Goal: Check status: Check status

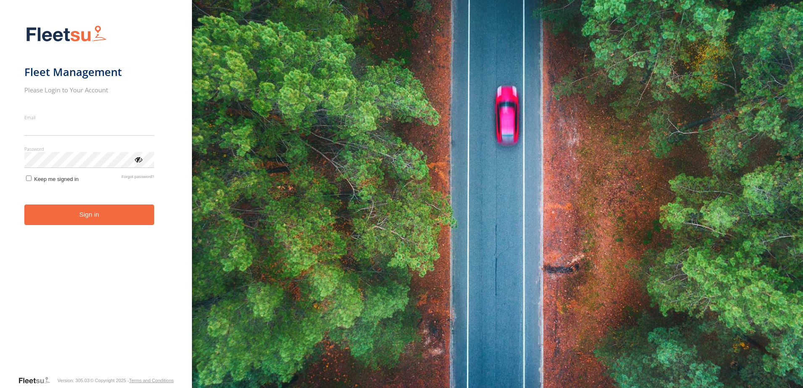
type input "**********"
click at [73, 225] on button "Sign in" at bounding box center [89, 215] width 130 height 21
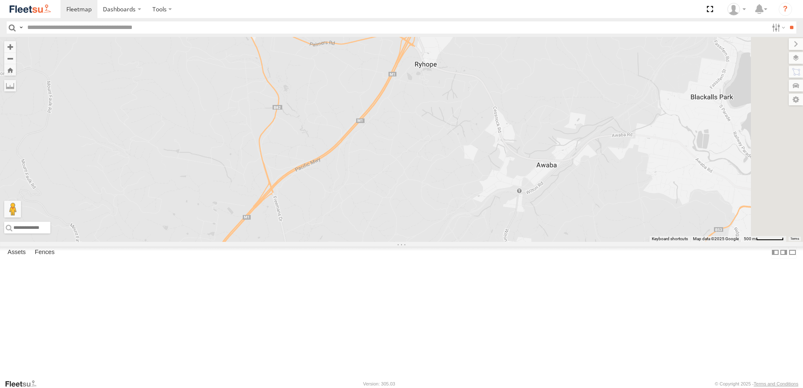
drag, startPoint x: 555, startPoint y: 178, endPoint x: 519, endPoint y: 244, distance: 75.3
click at [519, 242] on div "B1 Timber Truck" at bounding box center [401, 139] width 803 height 205
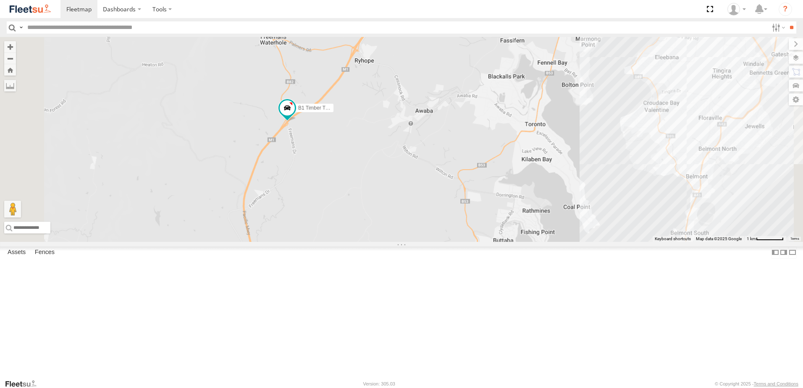
drag, startPoint x: 395, startPoint y: 309, endPoint x: 443, endPoint y: 111, distance: 203.3
click at [441, 113] on div "B1 Timber Truck" at bounding box center [401, 139] width 803 height 205
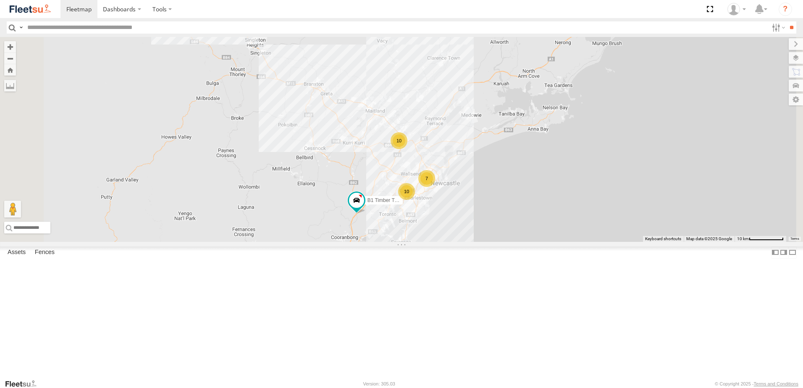
drag, startPoint x: 475, startPoint y: 183, endPoint x: 304, endPoint y: 187, distance: 170.6
click at [491, 242] on div "B1 Timber Truck 10 7 10" at bounding box center [401, 139] width 803 height 205
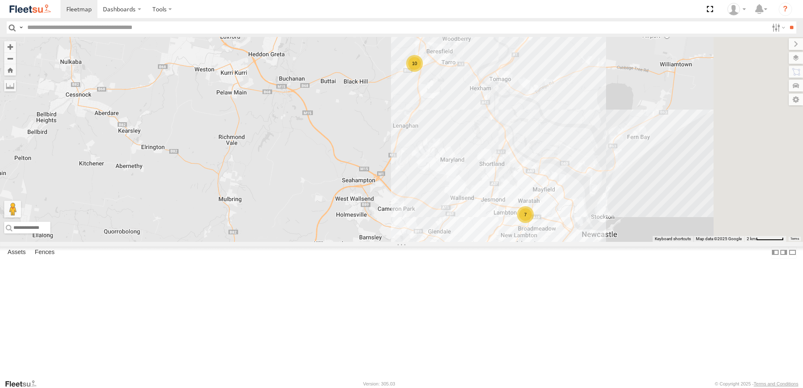
drag, startPoint x: 562, startPoint y: 232, endPoint x: 477, endPoint y: 256, distance: 88.0
click at [477, 242] on div "B1 Timber Truck 10 7 10" at bounding box center [401, 139] width 803 height 205
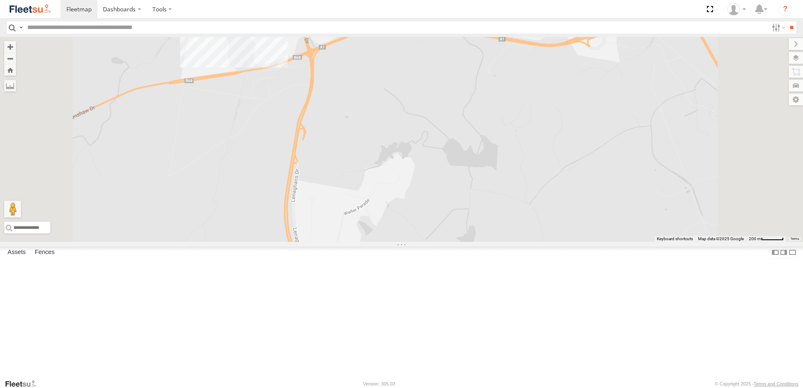
drag, startPoint x: 446, startPoint y: 160, endPoint x: 447, endPoint y: 254, distance: 94.5
click at [447, 242] on div "B1 Timber Truck" at bounding box center [401, 139] width 803 height 205
